Goal: Task Accomplishment & Management: Complete application form

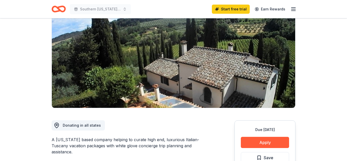
scroll to position [51, 0]
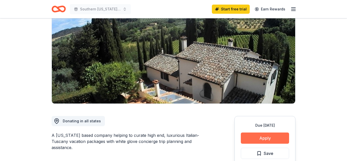
click at [260, 138] on button "Apply" at bounding box center [265, 137] width 48 height 11
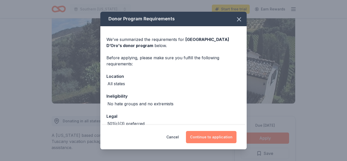
click at [226, 140] on button "Continue to application" at bounding box center [211, 137] width 51 height 12
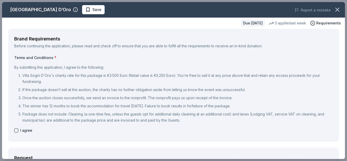
click at [15, 130] on button "button" at bounding box center [16, 130] width 4 height 4
checkbox input "true"
type button "on"
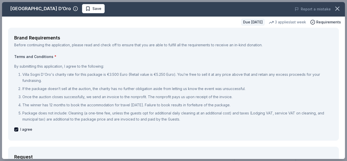
scroll to position [0, 0]
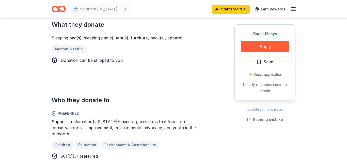
scroll to position [203, 0]
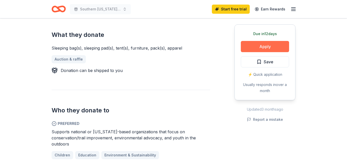
click at [262, 45] on button "Apply" at bounding box center [265, 46] width 48 height 11
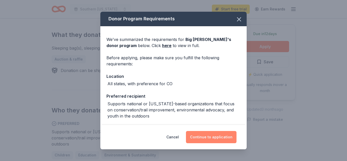
click at [211, 135] on button "Continue to application" at bounding box center [211, 137] width 51 height 12
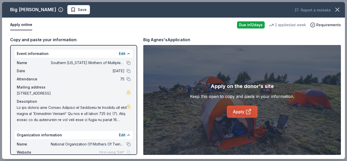
click at [244, 109] on link "Apply" at bounding box center [242, 111] width 31 height 12
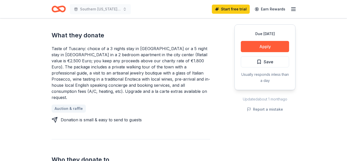
scroll to position [213, 0]
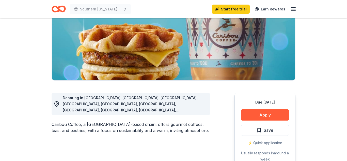
scroll to position [102, 0]
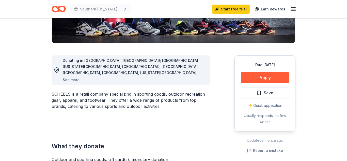
scroll to position [112, 0]
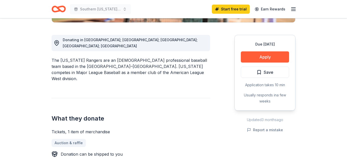
scroll to position [142, 0]
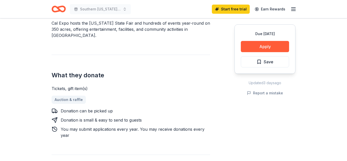
scroll to position [173, 0]
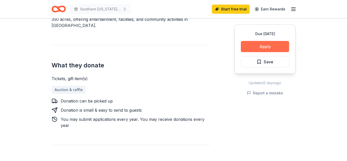
click at [277, 47] on button "Apply" at bounding box center [265, 46] width 48 height 11
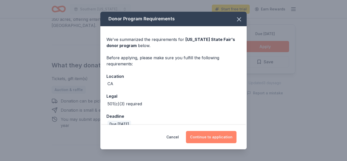
click at [208, 140] on button "Continue to application" at bounding box center [211, 137] width 51 height 12
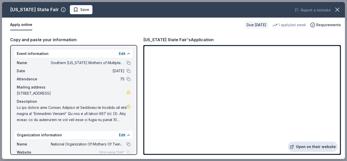
click at [321, 146] on link "Open on their website" at bounding box center [313, 147] width 50 height 10
